Goal: Transaction & Acquisition: Purchase product/service

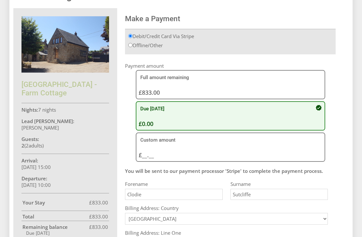
scroll to position [180, 0]
click at [175, 120] on div "Due [DATE] £0.00" at bounding box center [227, 116] width 177 height 23
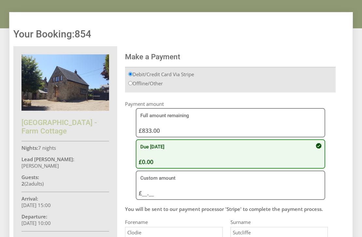
scroll to position [147, 0]
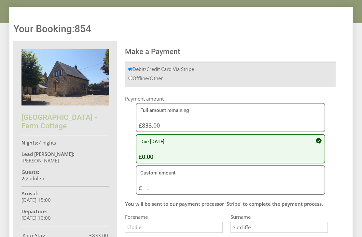
click at [153, 156] on div "Due [DATE] £0.00" at bounding box center [227, 148] width 177 height 23
click at [320, 145] on button "Due [DATE] £0.00" at bounding box center [230, 148] width 189 height 29
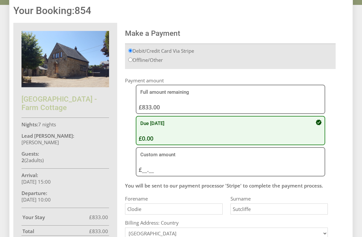
scroll to position [173, 0]
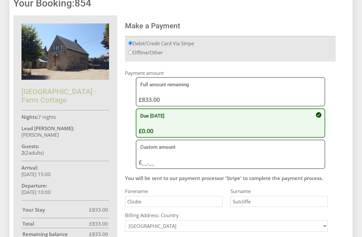
click at [149, 155] on div "Custom amount £__.__ £" at bounding box center [227, 154] width 177 height 23
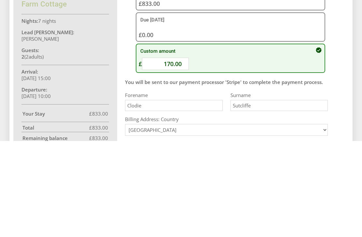
scroll to position [269, 0]
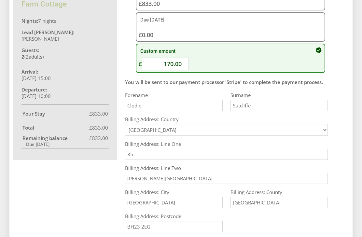
type input "170.00"
click at [72, 216] on div "Your Booking: 854 Kingates Farm - Farm Cottage Nights: 7 nights Lead Booker: Cl…" at bounding box center [176, 73] width 335 height 362
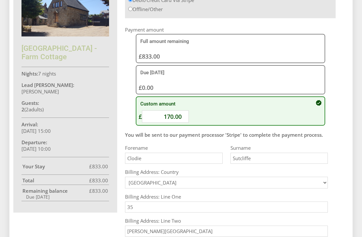
scroll to position [214, 0]
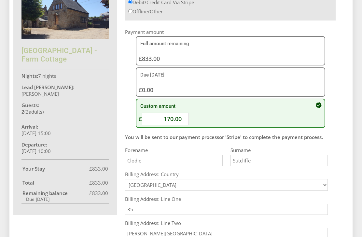
click at [167, 90] on div "Due Today £0.00" at bounding box center [227, 82] width 177 height 23
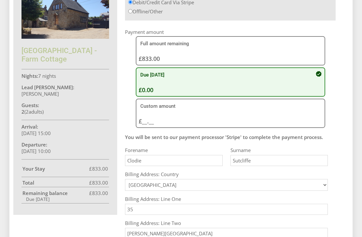
click at [169, 119] on div "Custom amount £__.__ £ 170.00" at bounding box center [227, 113] width 177 height 23
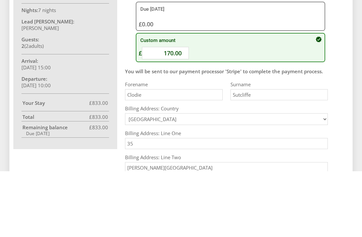
click at [340, 79] on div "Your Booking: 854 Kingates Farm - Farm Cottage Nights: 7 nights Lead Booker: Cl…" at bounding box center [176, 128] width 335 height 362
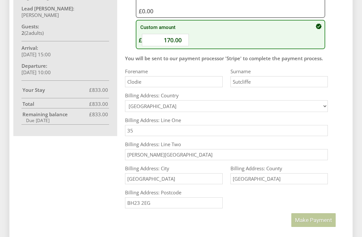
scroll to position [290, 0]
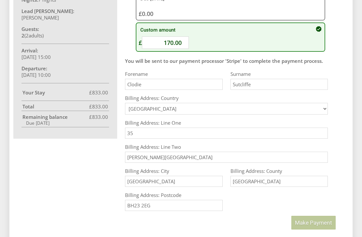
click at [310, 226] on span "Make Payment" at bounding box center [313, 222] width 37 height 7
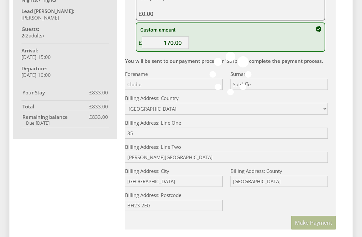
scroll to position [312, 0]
